Goal: Check status: Check status

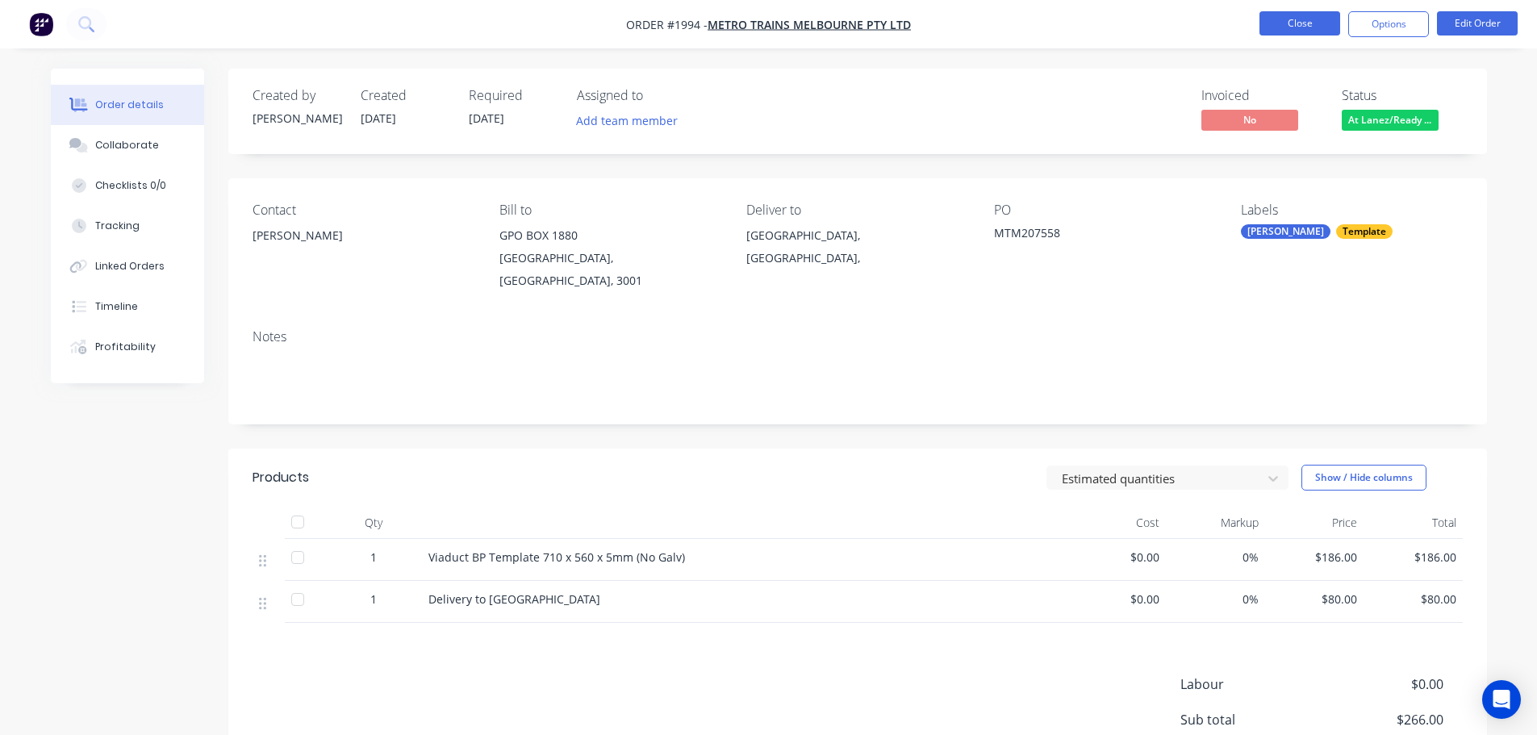
click at [1276, 22] on button "Close" at bounding box center [1300, 23] width 81 height 24
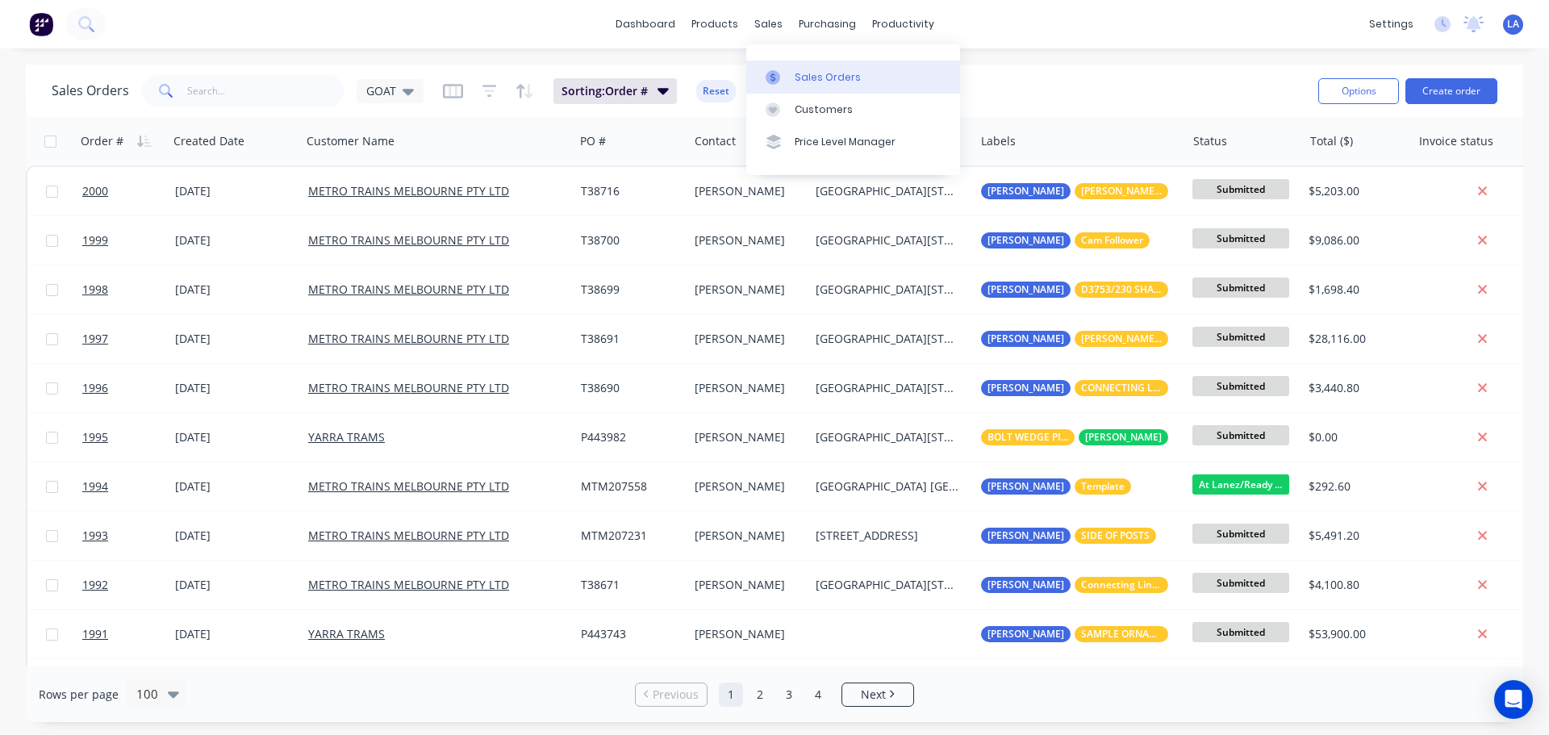
click at [776, 75] on icon at bounding box center [773, 77] width 15 height 15
click at [1080, 33] on div "dashboard products sales purchasing productivity dashboard products Product Cat…" at bounding box center [774, 24] width 1549 height 48
click at [840, 78] on div "Sales Orders" at bounding box center [828, 77] width 66 height 15
click at [778, 77] on icon at bounding box center [773, 77] width 15 height 15
click at [259, 95] on input "text" at bounding box center [265, 91] width 157 height 32
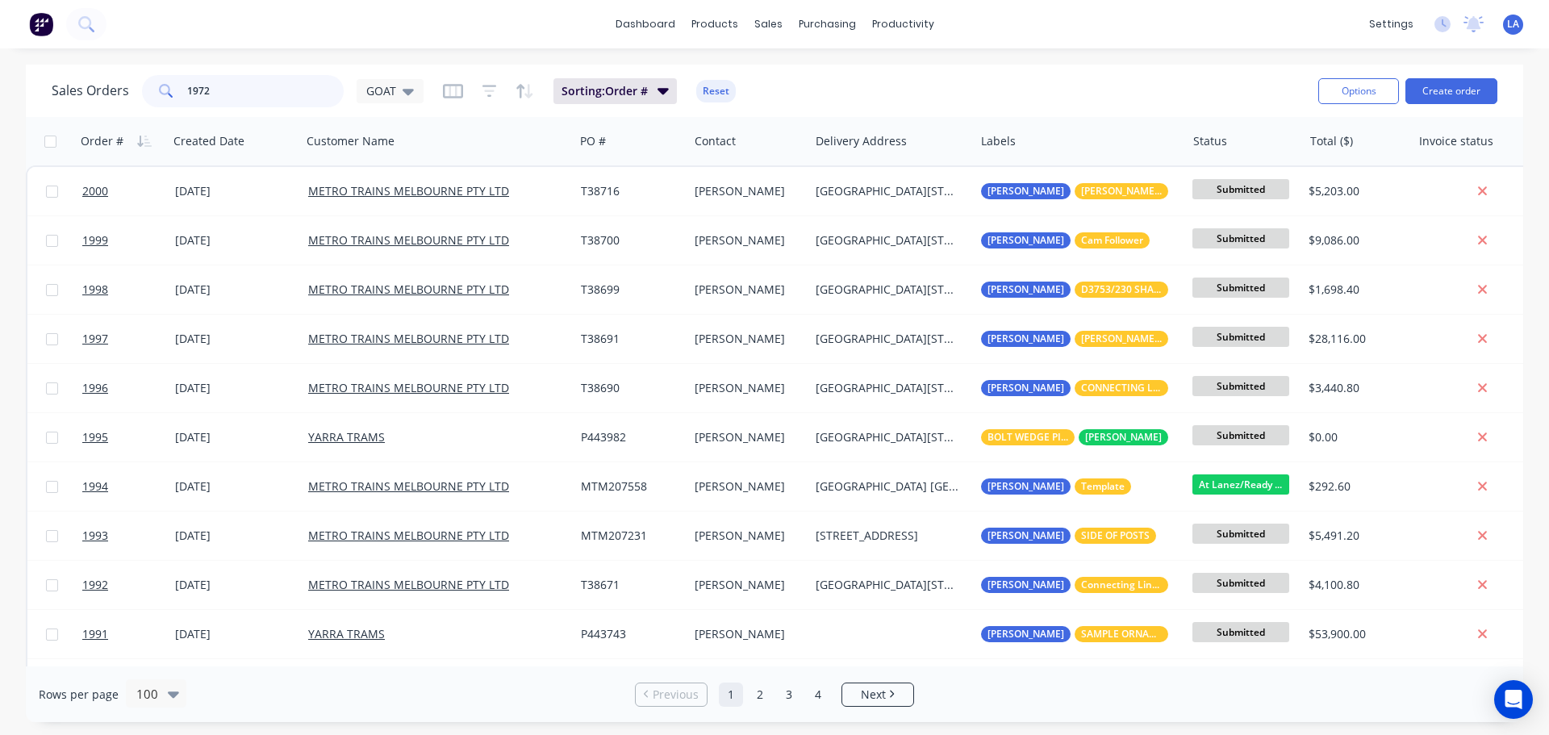
type input "1972"
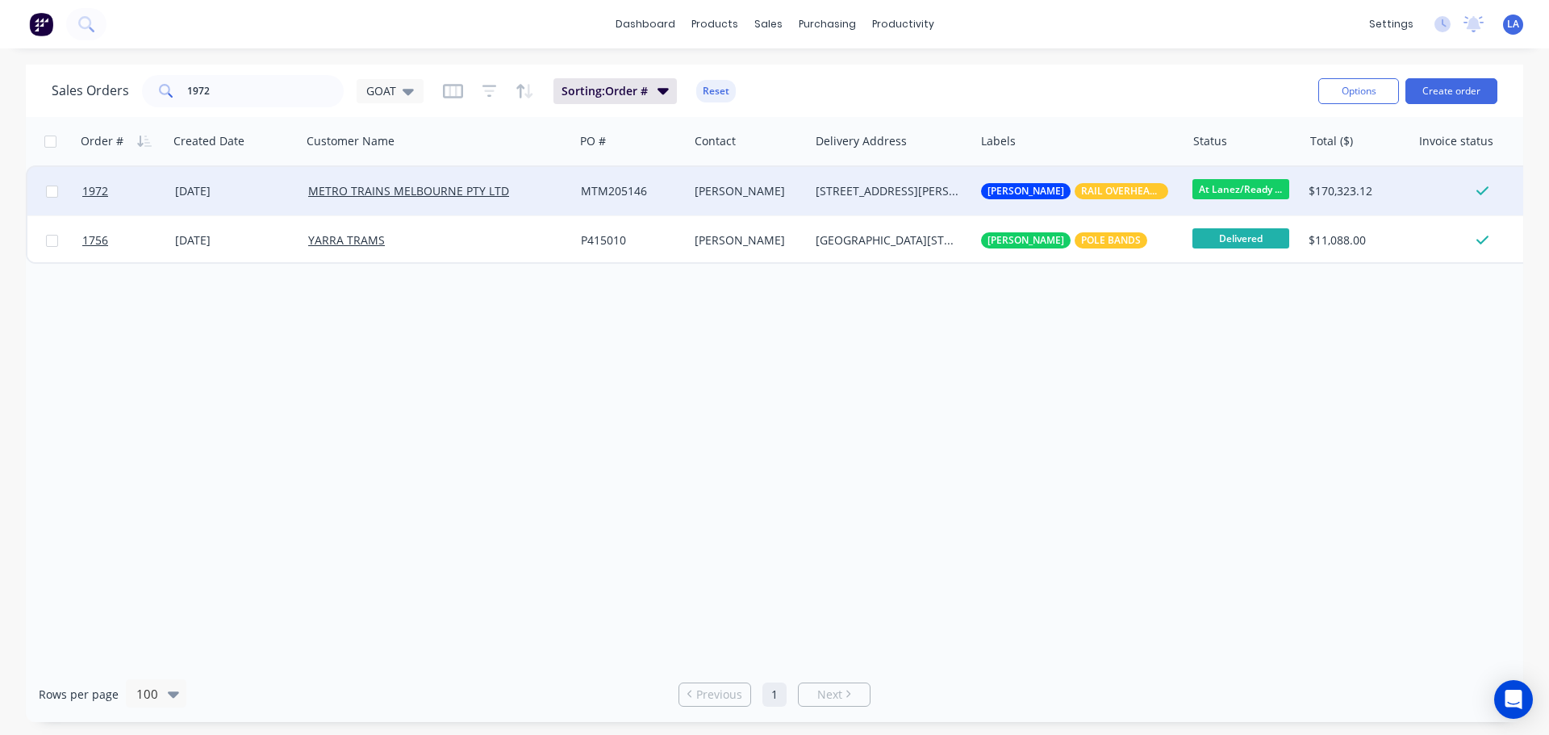
click at [270, 186] on div "[DATE]" at bounding box center [235, 191] width 120 height 16
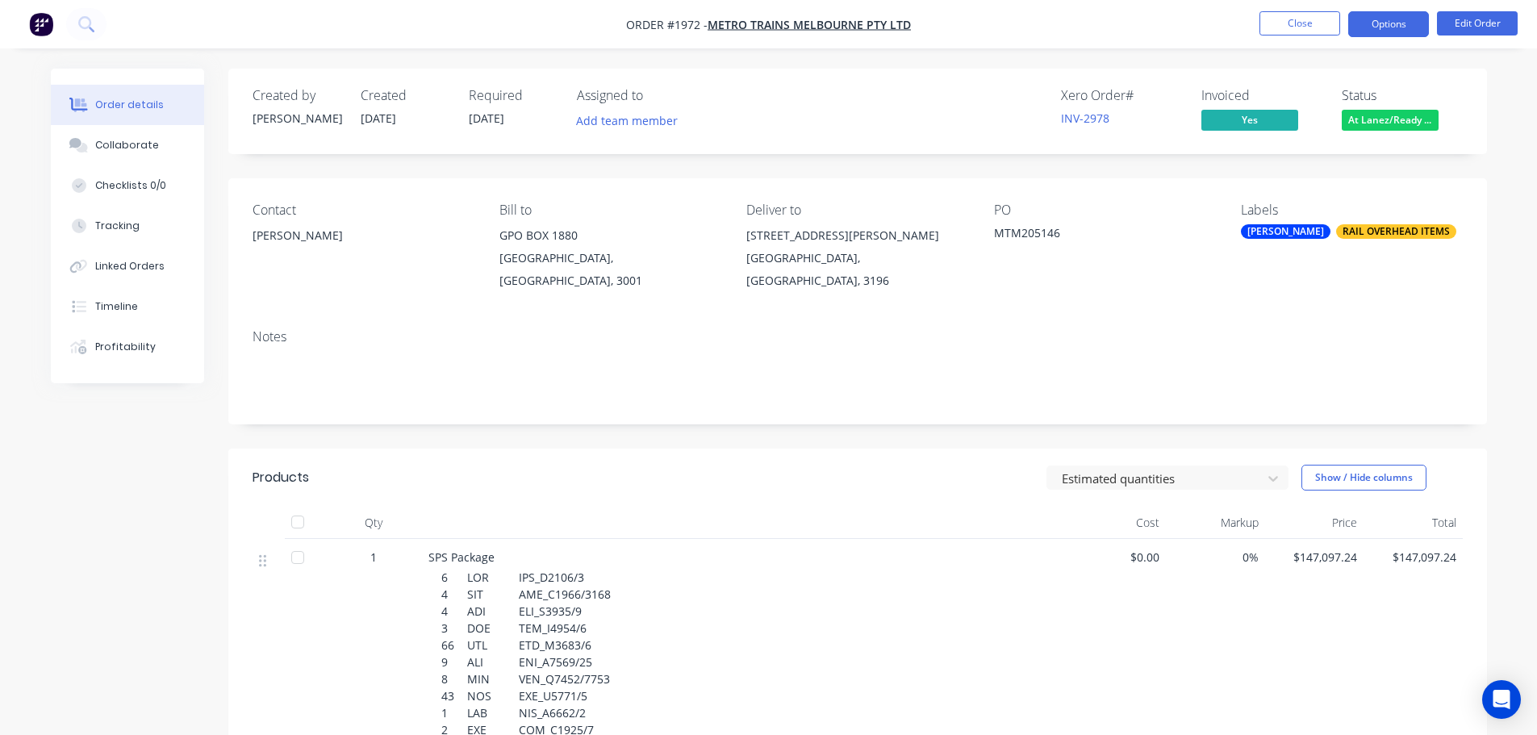
click at [1402, 23] on button "Options" at bounding box center [1388, 24] width 81 height 26
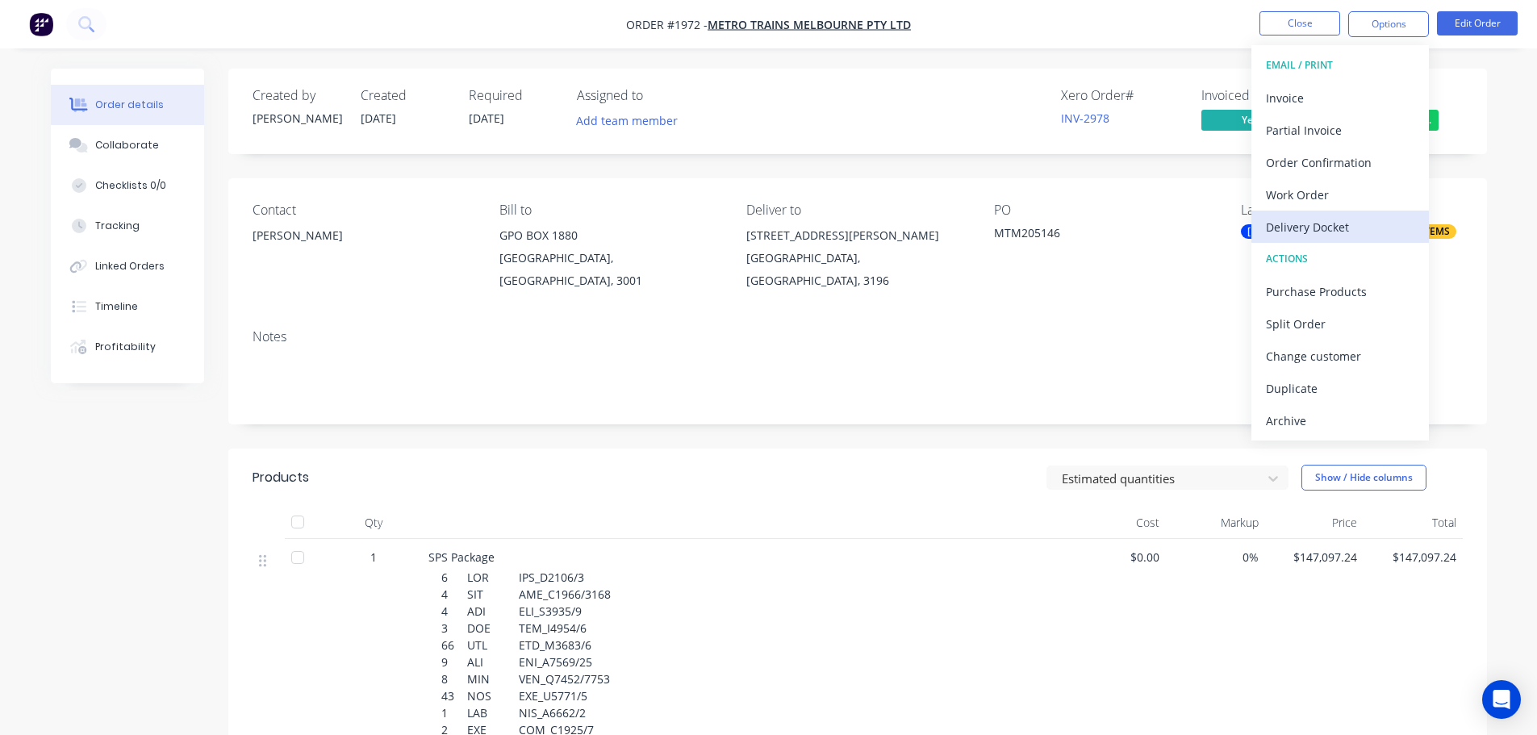
click at [1340, 226] on div "Delivery Docket" at bounding box center [1340, 226] width 148 height 23
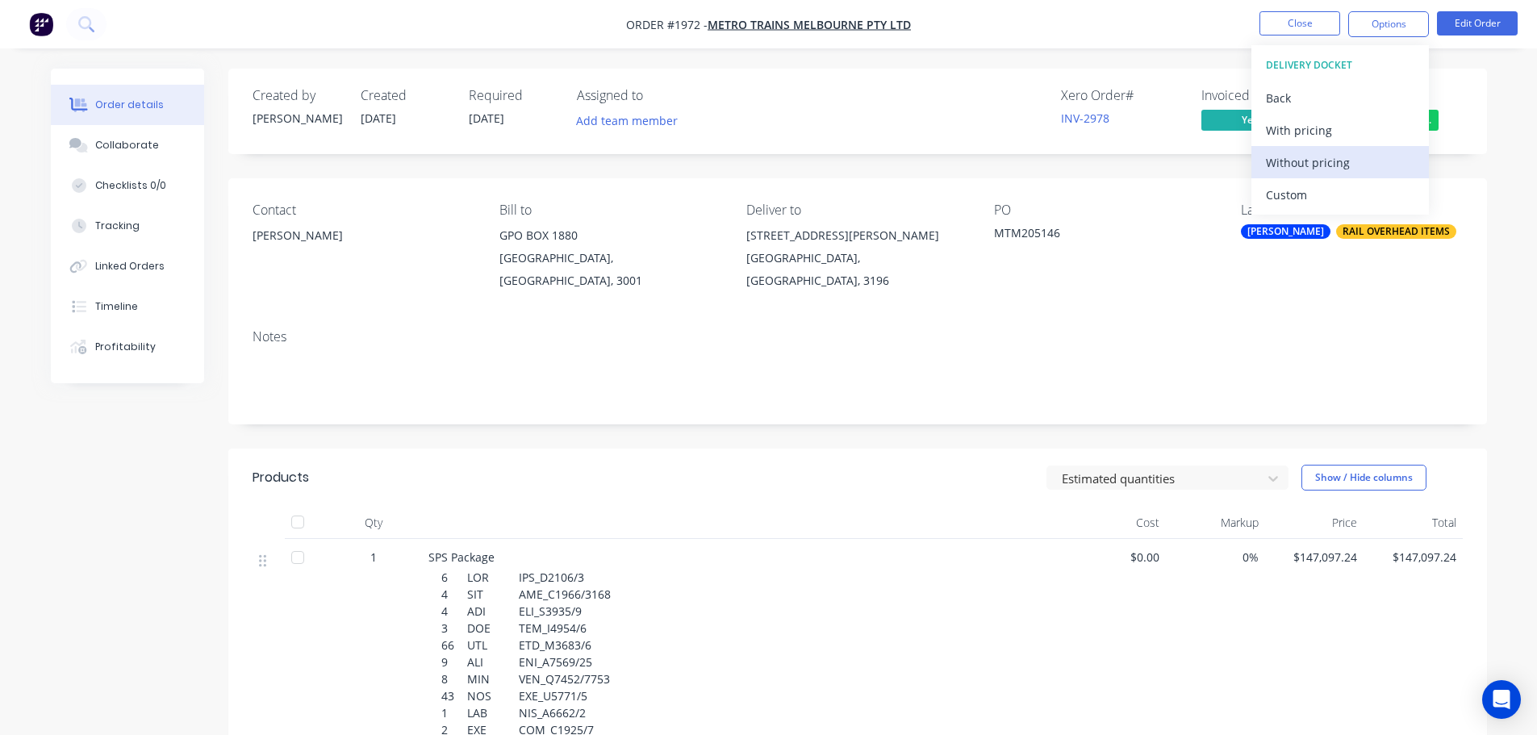
click at [1334, 163] on div "Without pricing" at bounding box center [1340, 162] width 148 height 23
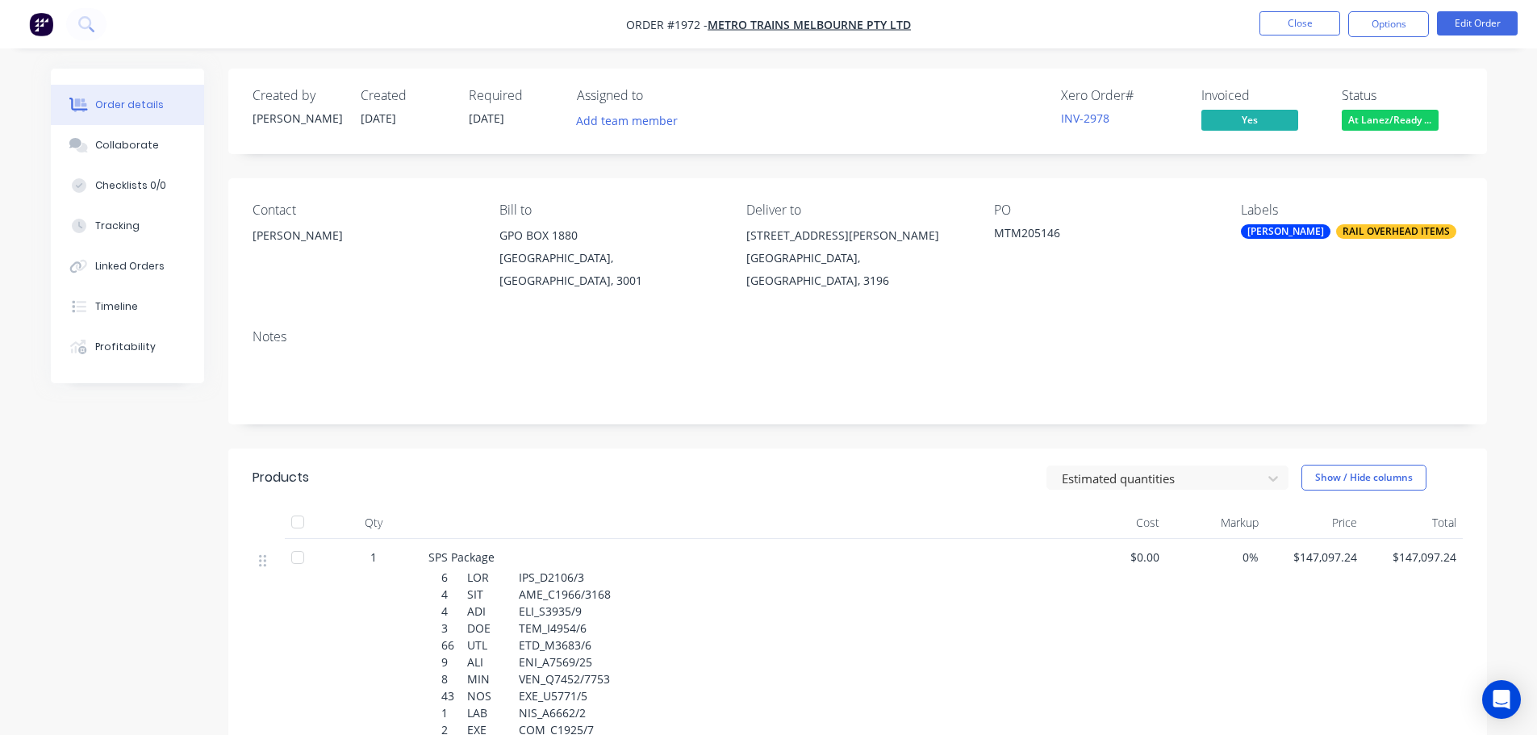
click at [1068, 70] on div "Created by [PERSON_NAME] Created [DATE] Required [DATE] Assigned to Add team me…" at bounding box center [857, 112] width 1259 height 86
click at [1316, 25] on button "Close" at bounding box center [1300, 23] width 81 height 24
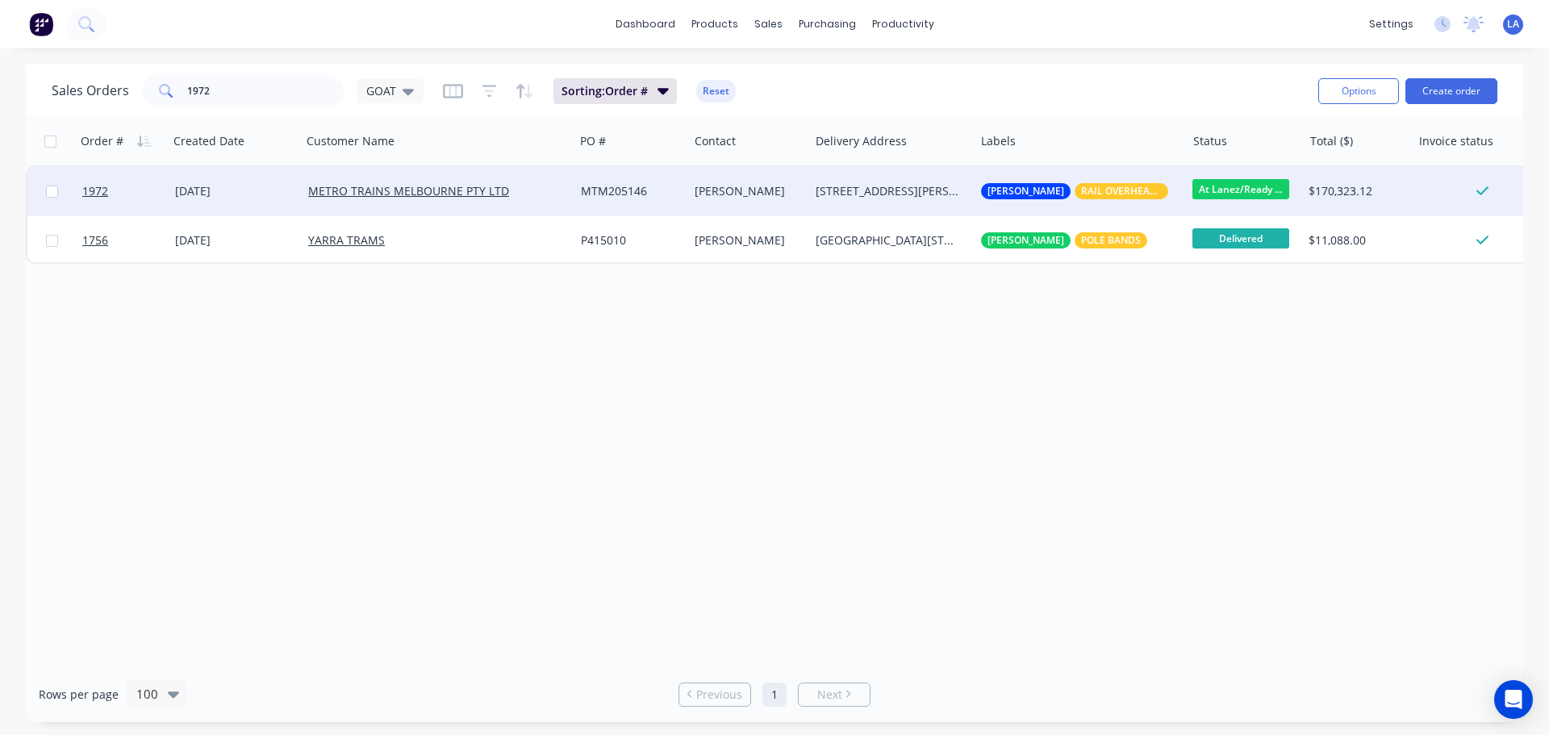
click at [1232, 186] on span "At Lanez/Ready ..." at bounding box center [1241, 189] width 97 height 20
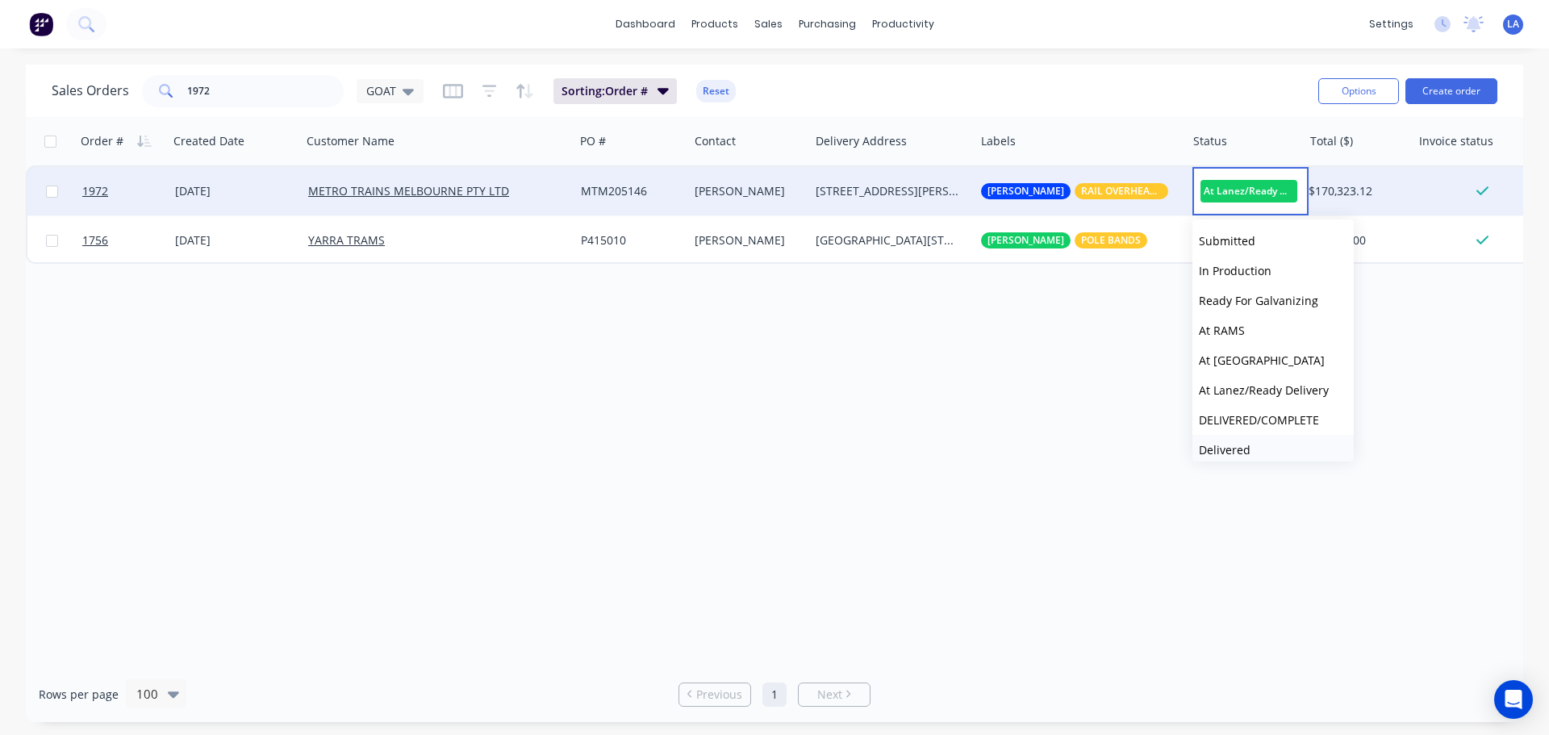
click at [1244, 445] on span "Delivered" at bounding box center [1225, 449] width 52 height 15
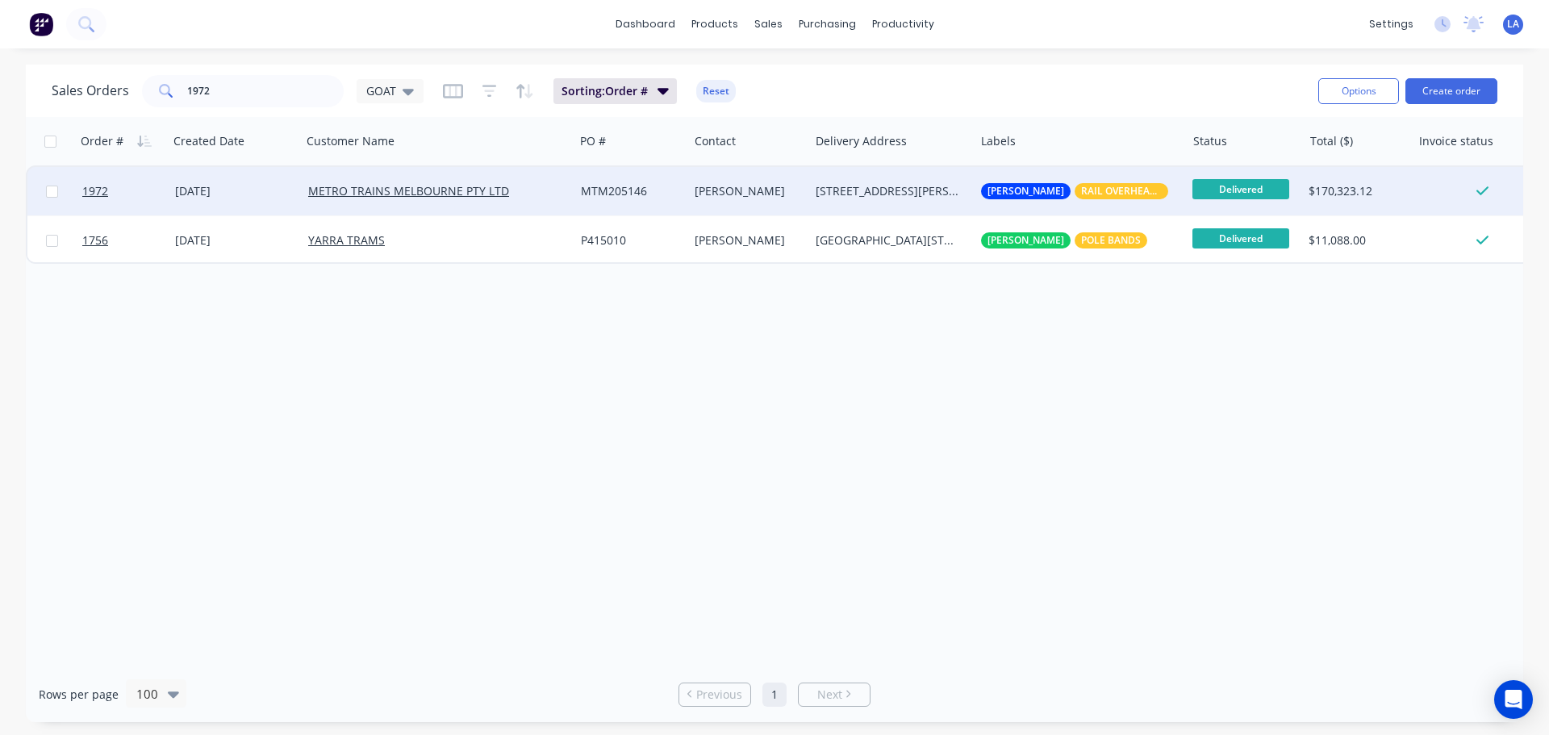
click at [1056, 492] on div "Order # Created Date Customer Name PO # Contact Delivery Address Labels Status …" at bounding box center [775, 392] width 1498 height 550
click at [281, 92] on input "1972" at bounding box center [265, 91] width 157 height 32
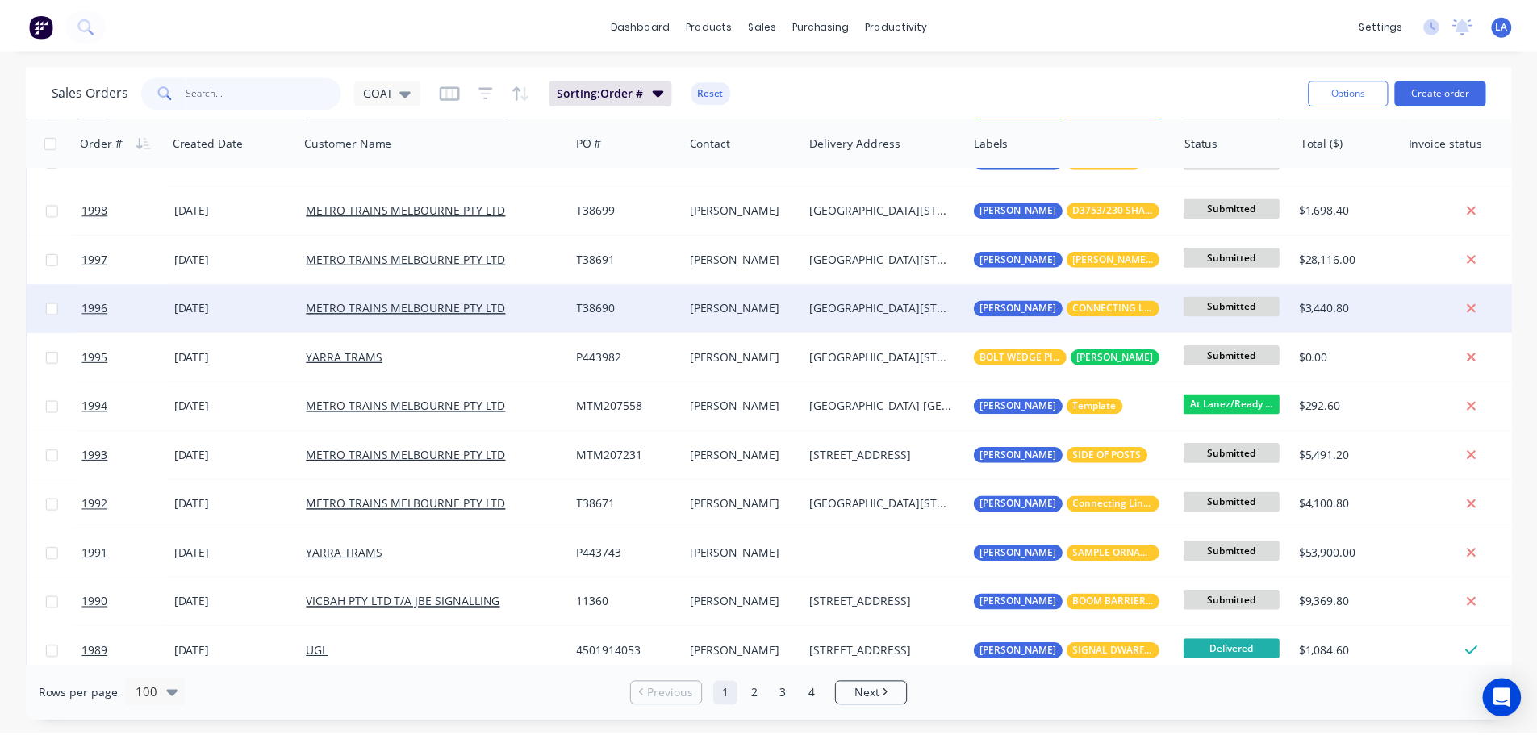
scroll to position [161, 0]
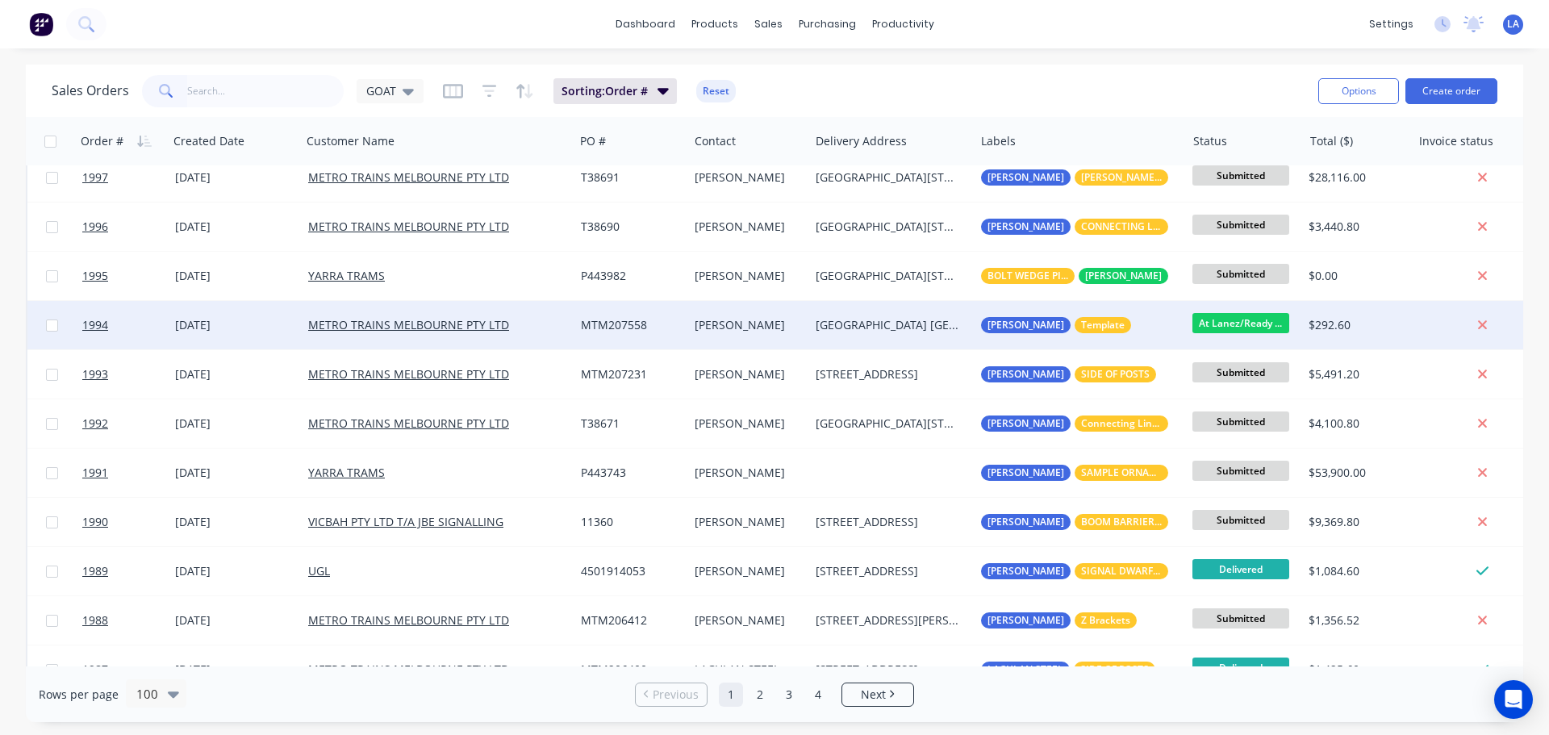
click at [295, 324] on div "[DATE]" at bounding box center [235, 325] width 133 height 48
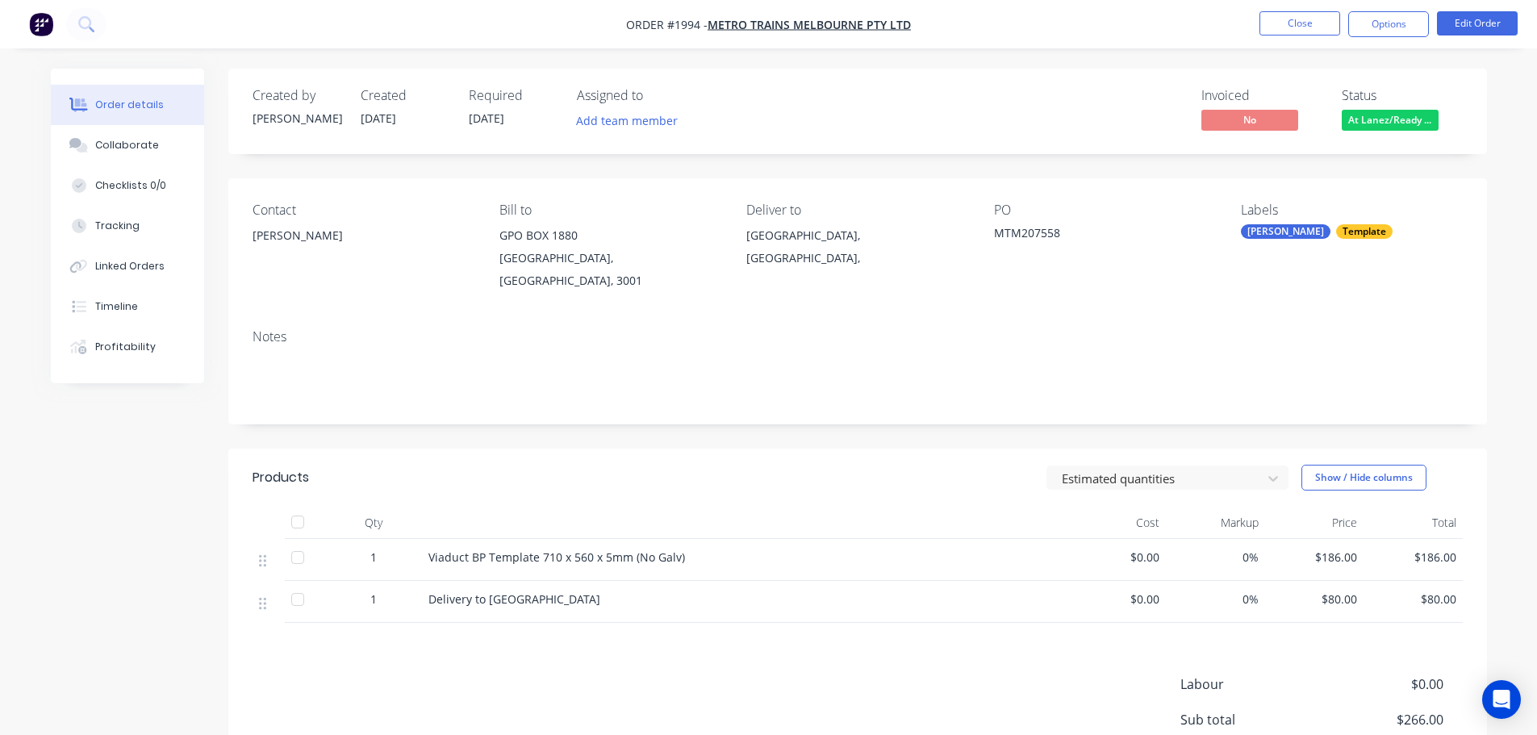
click at [1361, 119] on span "At Lanez/Ready ..." at bounding box center [1390, 120] width 97 height 20
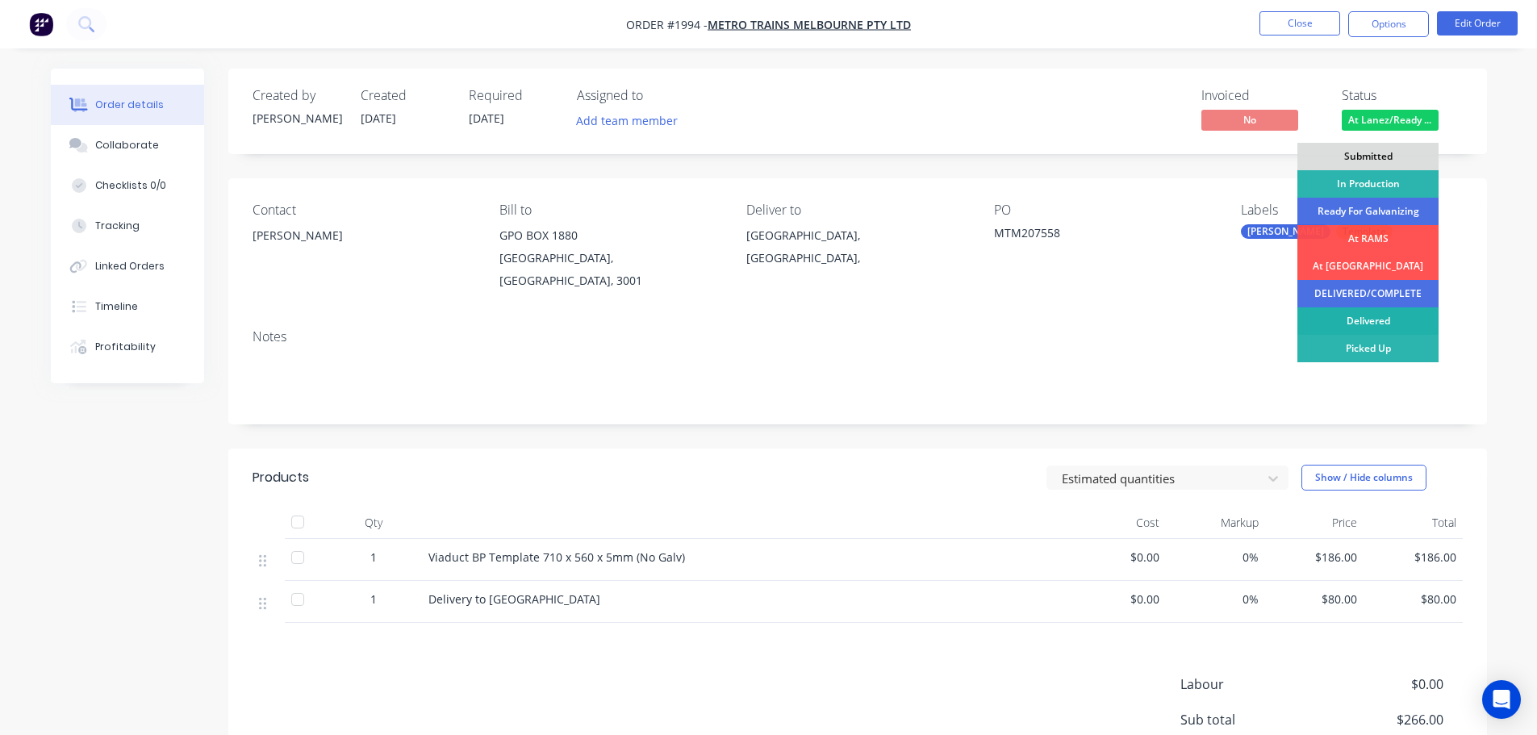
click at [1337, 325] on div "Delivered" at bounding box center [1368, 320] width 141 height 27
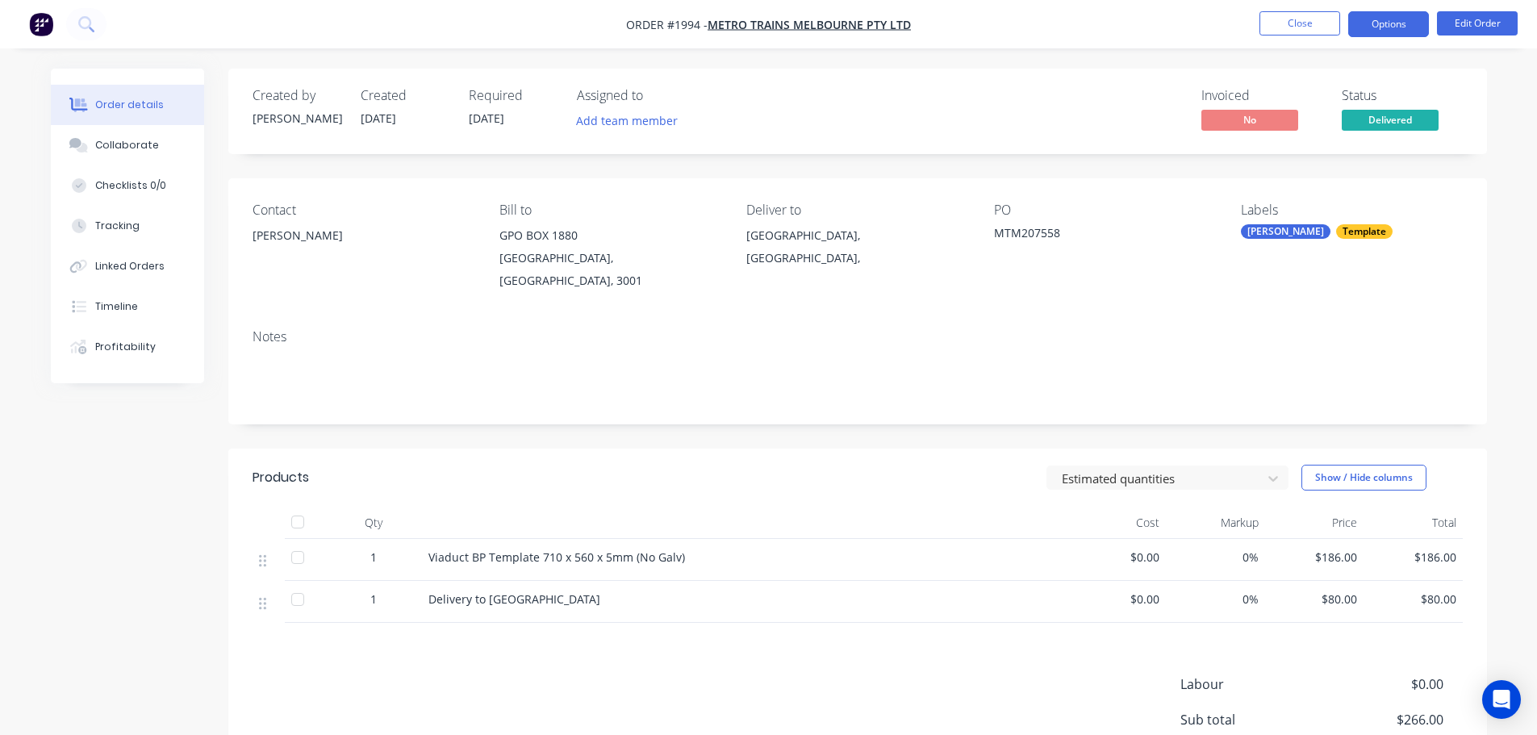
click at [1394, 21] on button "Options" at bounding box center [1388, 24] width 81 height 26
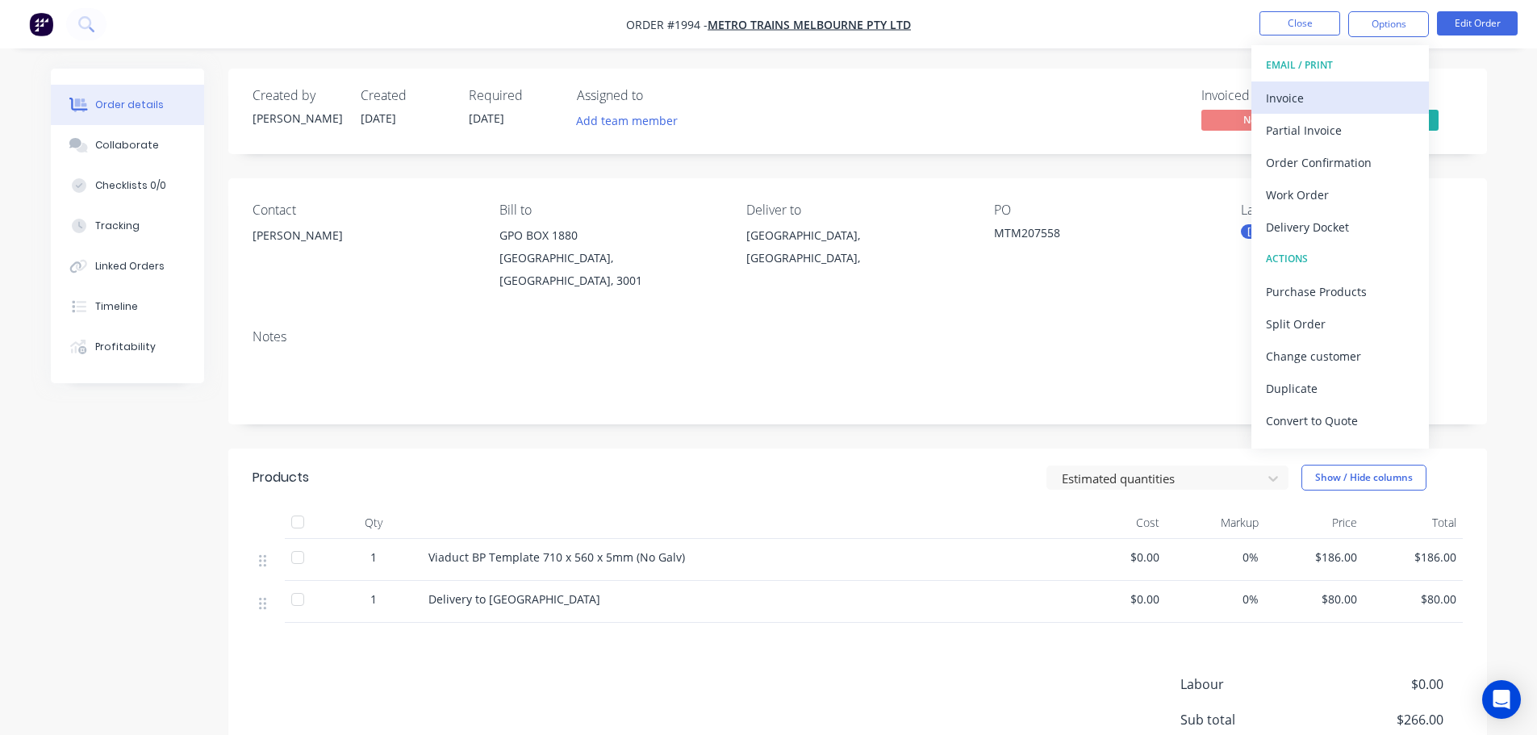
click at [1360, 92] on div "Invoice" at bounding box center [1340, 97] width 148 height 23
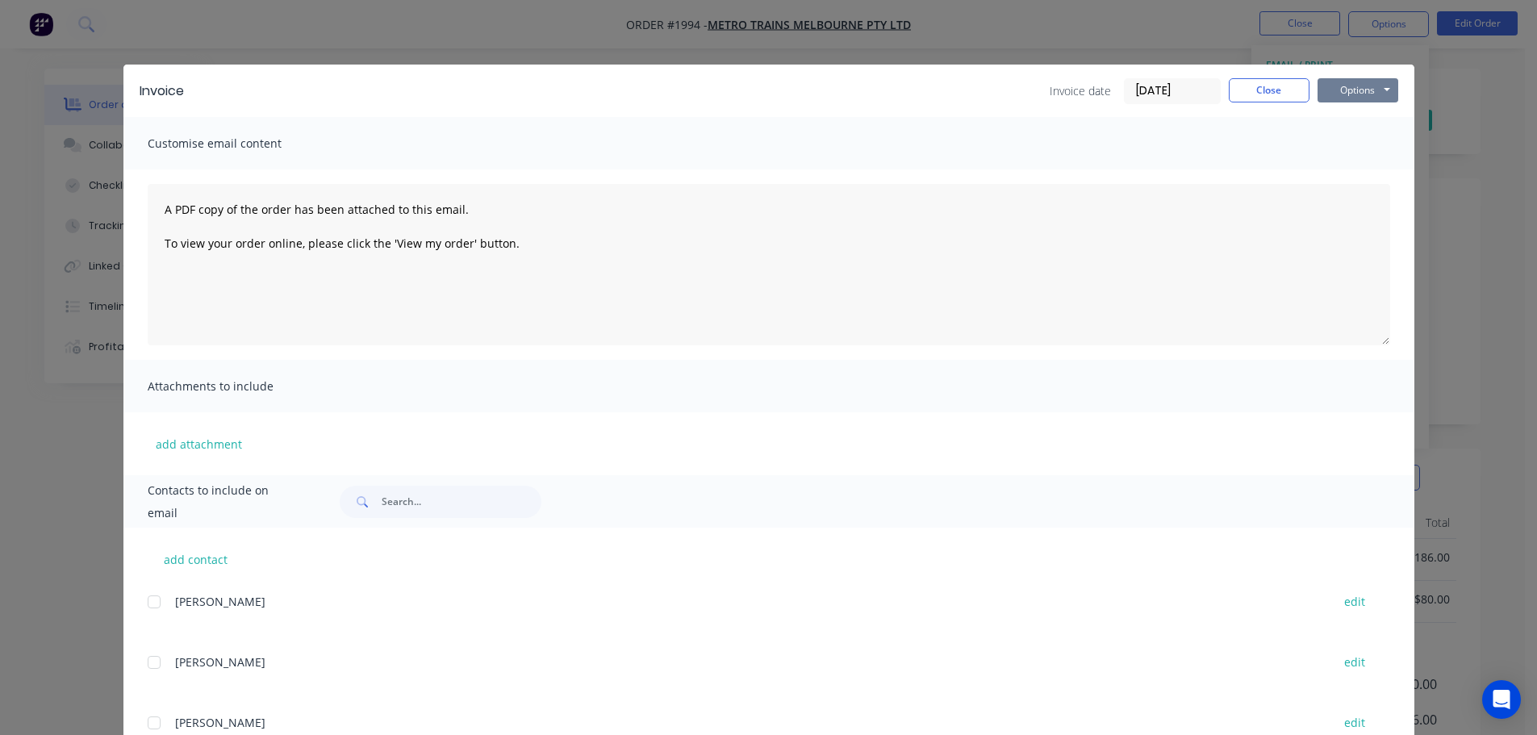
click at [1355, 91] on button "Options" at bounding box center [1358, 90] width 81 height 24
click at [1349, 144] on button "Print" at bounding box center [1369, 145] width 103 height 27
click at [1274, 93] on button "Close" at bounding box center [1269, 90] width 81 height 24
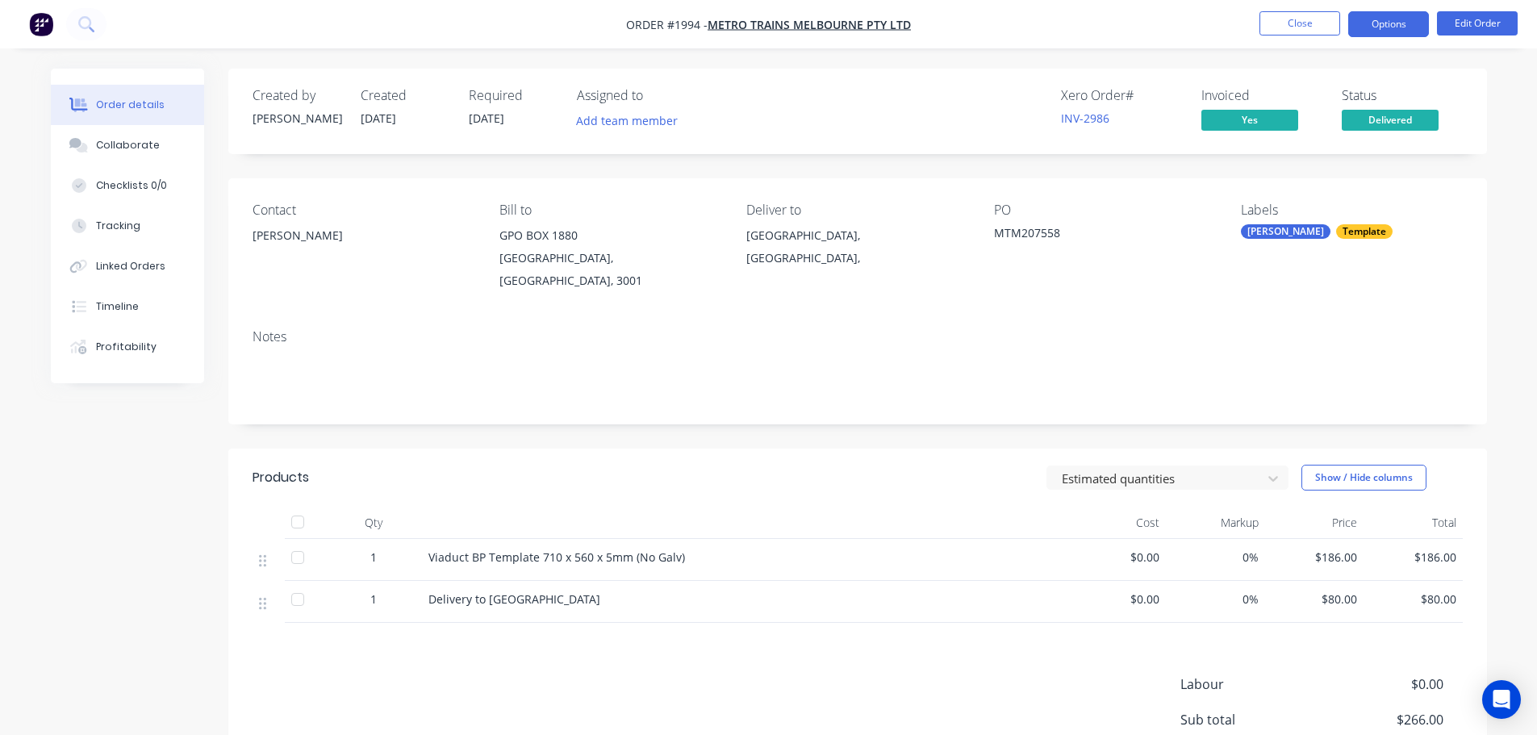
click at [1372, 28] on button "Options" at bounding box center [1388, 24] width 81 height 26
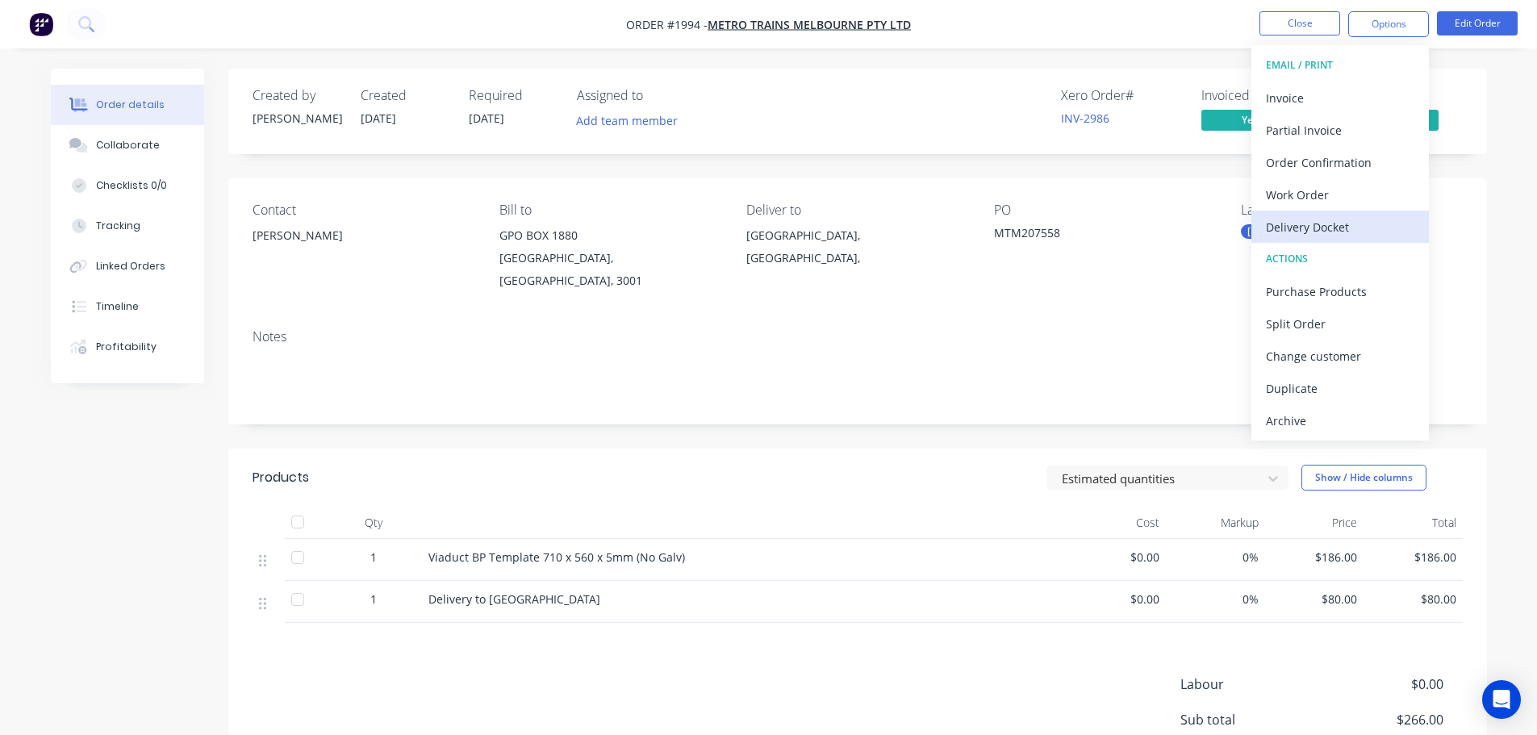
click at [1340, 227] on div "Delivery Docket" at bounding box center [1340, 226] width 148 height 23
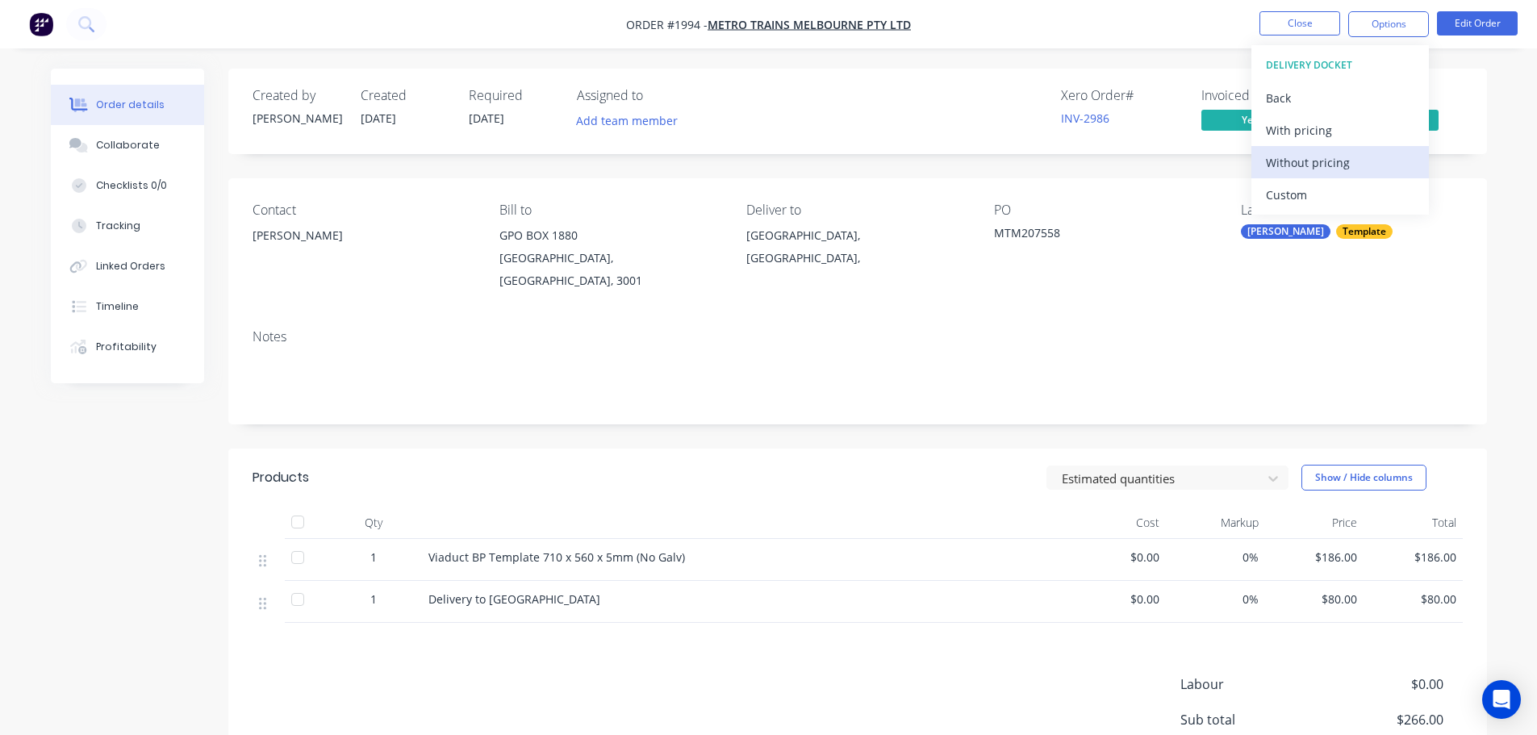
click at [1353, 164] on div "Without pricing" at bounding box center [1340, 162] width 148 height 23
